Goal: Navigation & Orientation: Find specific page/section

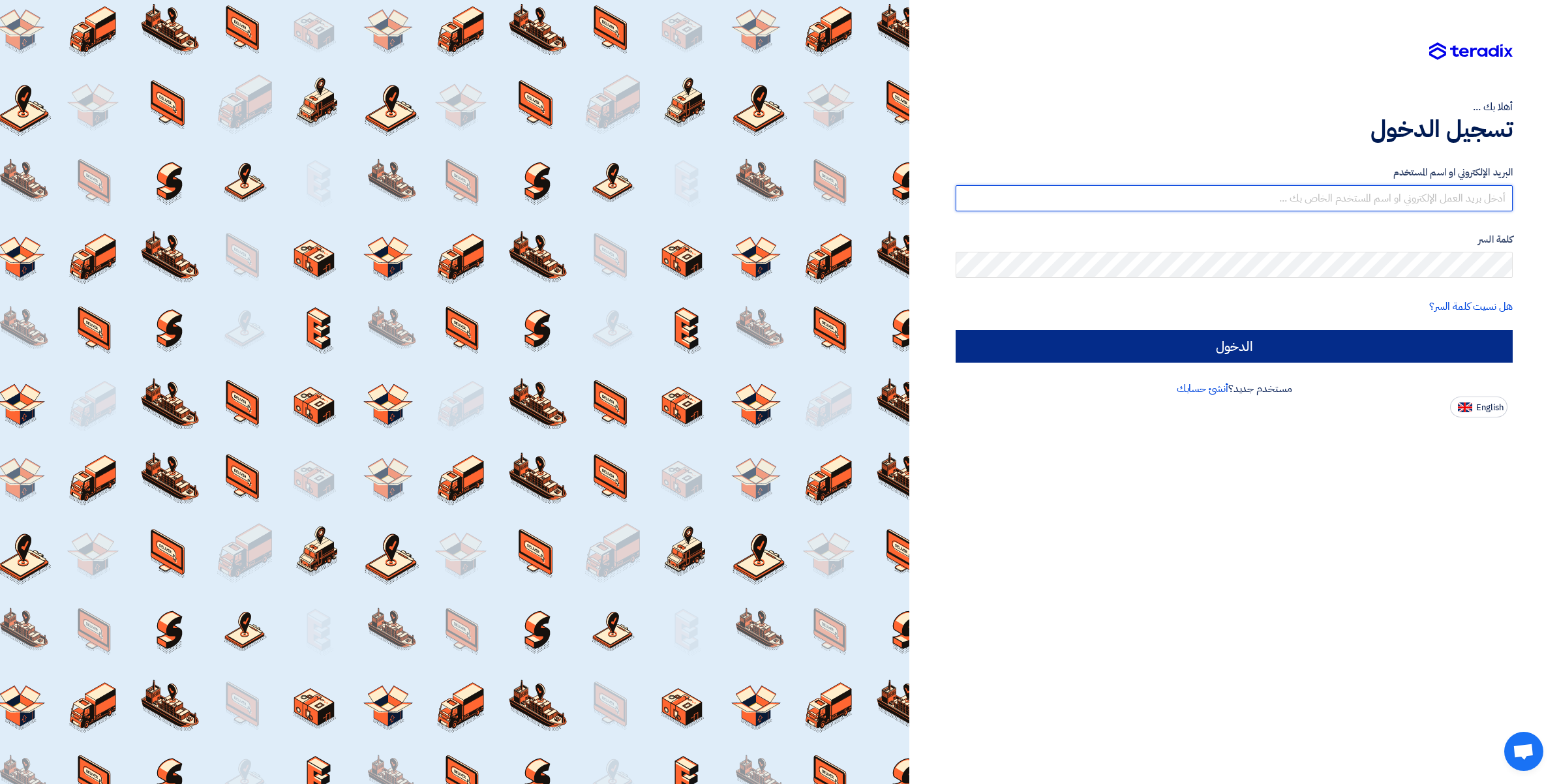
type input "[PERSON_NAME][EMAIL_ADDRESS][DOMAIN_NAME]"
click at [1233, 345] on input "الدخول" at bounding box center [1234, 346] width 557 height 32
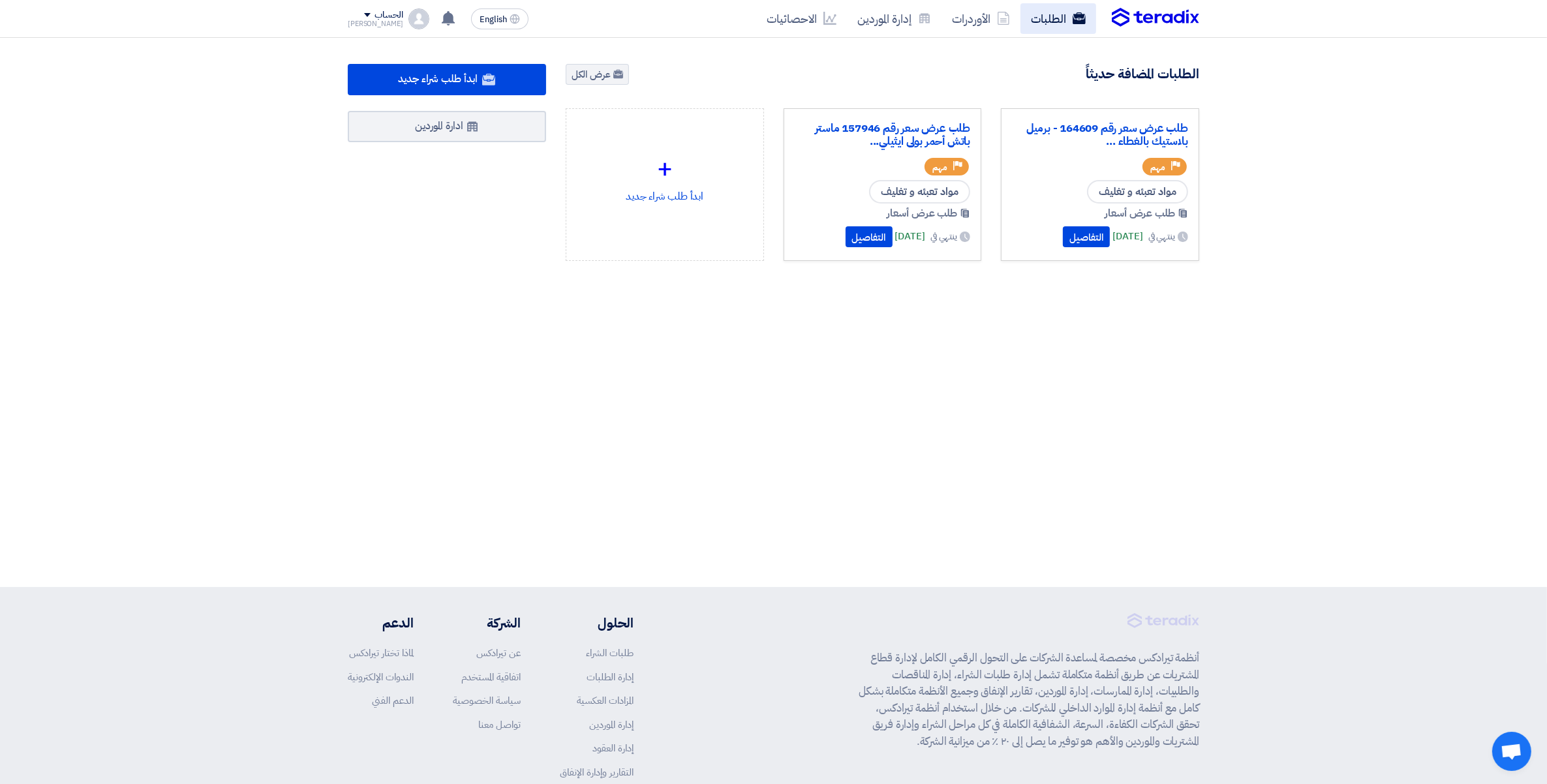
click at [1055, 12] on link "الطلبات" at bounding box center [1058, 18] width 76 height 30
